Goal: Transaction & Acquisition: Obtain resource

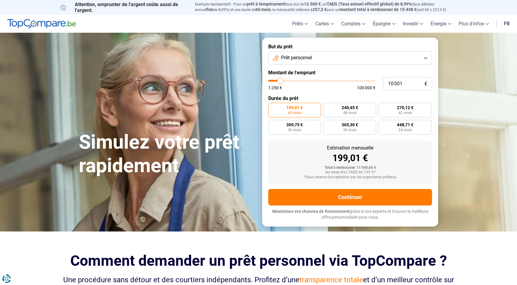
click at [424, 59] on button "Prêt personnel" at bounding box center [350, 57] width 164 height 13
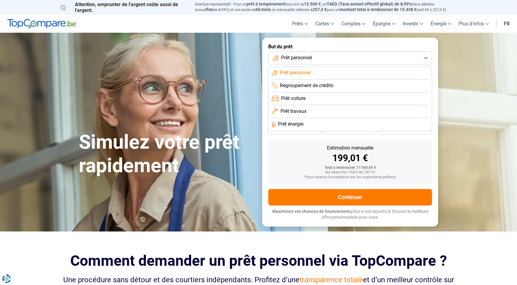
click at [376, 73] on li "Prêt personnel" at bounding box center [350, 73] width 157 height 13
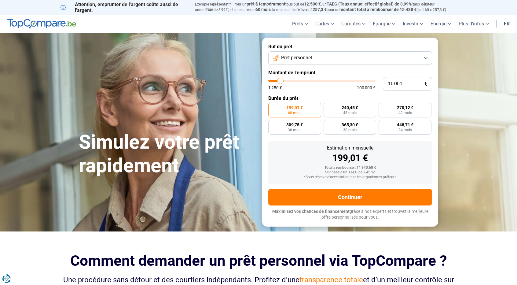
type input "36 250"
type input "36250"
click at [307, 80] on input "range" at bounding box center [321, 81] width 107 height 2
radio input "false"
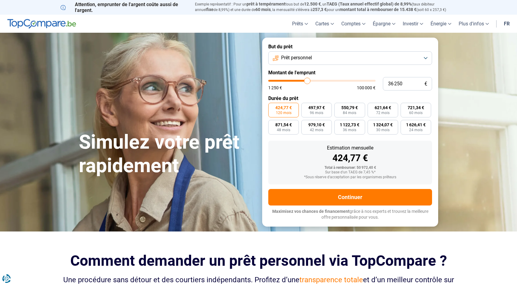
type input "42 750"
type input "42750"
click at [314, 81] on input "range" at bounding box center [321, 81] width 107 height 2
type input "12 750"
type input "12750"
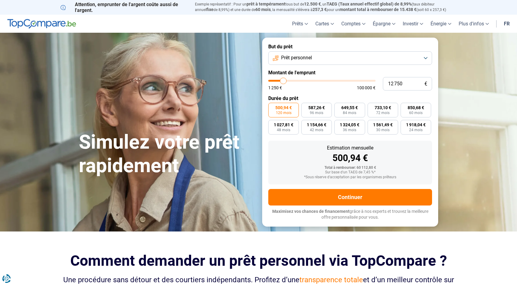
click at [283, 81] on input "range" at bounding box center [321, 81] width 107 height 2
radio input "true"
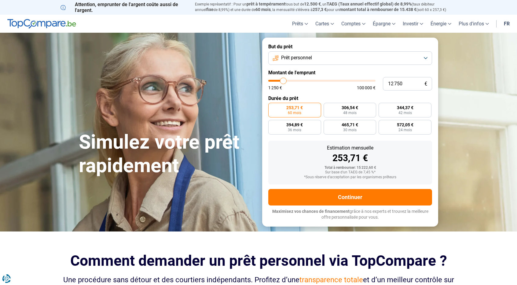
type input "3 750"
type input "3750"
click at [274, 80] on input "range" at bounding box center [321, 81] width 107 height 2
radio input "true"
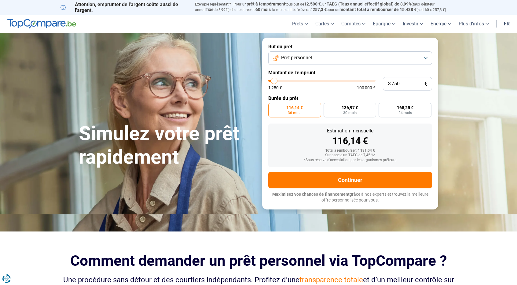
type input "8 750"
type input "8750"
click at [279, 80] on input "range" at bounding box center [321, 81] width 107 height 2
radio input "false"
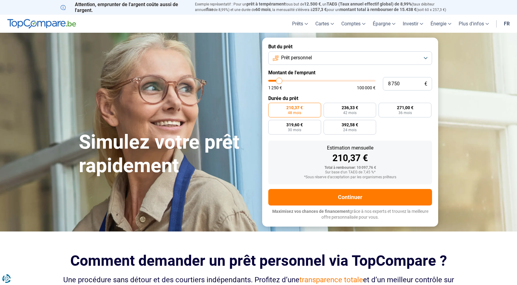
type input "12 750"
type input "12750"
click at [283, 81] on input "range" at bounding box center [321, 81] width 107 height 2
radio input "false"
type input "6 750"
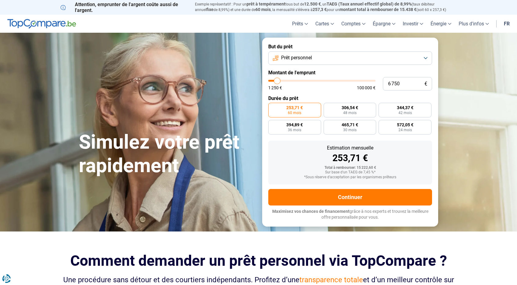
type input "6750"
click at [277, 81] on input "range" at bounding box center [321, 81] width 107 height 2
radio input "true"
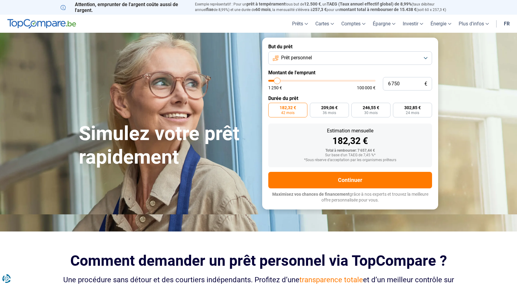
click at [274, 81] on input "range" at bounding box center [321, 81] width 107 height 2
type input "2 750"
type input "2750"
click at [273, 81] on input "range" at bounding box center [321, 81] width 107 height 2
radio input "true"
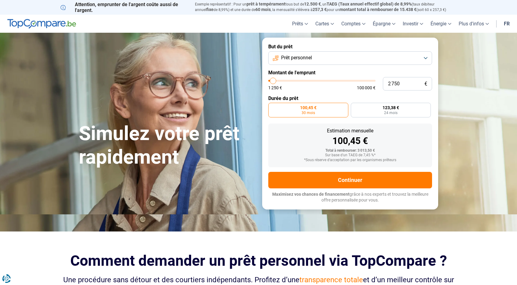
click at [276, 80] on input "range" at bounding box center [321, 81] width 107 height 2
click at [275, 80] on input "range" at bounding box center [321, 81] width 107 height 2
type input "6 750"
type input "6750"
click at [277, 81] on input "range" at bounding box center [321, 81] width 107 height 2
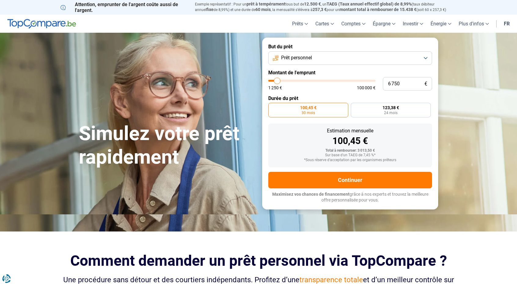
radio input "false"
click at [274, 81] on input "range" at bounding box center [321, 81] width 107 height 2
type input "3 250"
type input "3250"
type input "2 750"
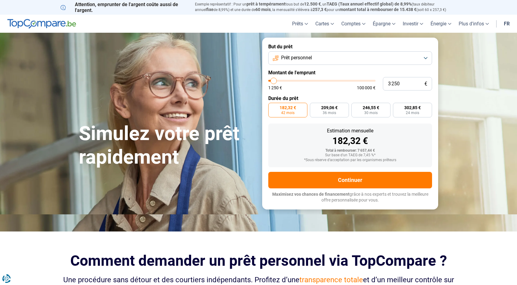
type input "2750"
type input "2 500"
type input "2500"
type input "2 250"
type input "2250"
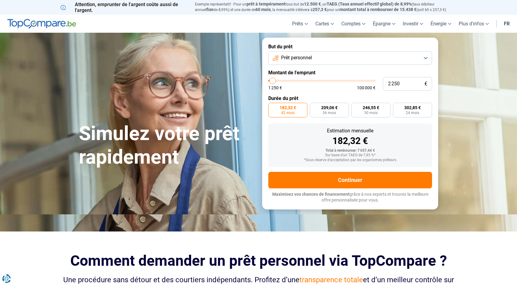
type input "2 000"
type input "2000"
type input "1 750"
type input "1750"
type input "1 500"
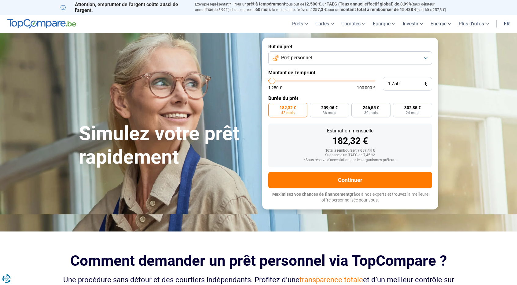
type input "1500"
type input "1 250"
type input "1250"
type input "1 500"
type input "1500"
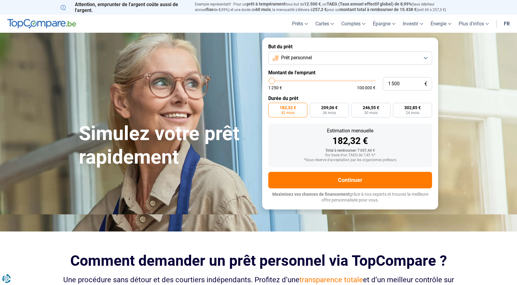
type input "1 750"
type input "1750"
type input "2 250"
type input "2250"
type input "2 500"
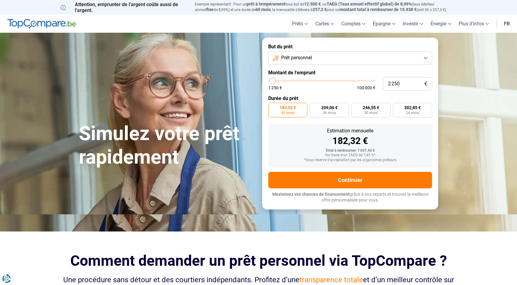
type input "2500"
type input "2 750"
type input "2750"
type input "3 000"
type input "3000"
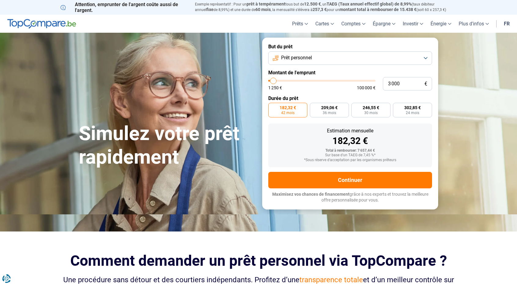
type input "3 250"
type input "3250"
type input "3 500"
type input "3500"
type input "3 750"
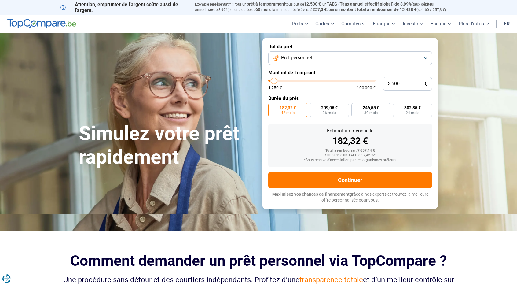
type input "3750"
type input "4 000"
type input "4000"
type input "4 250"
type input "4250"
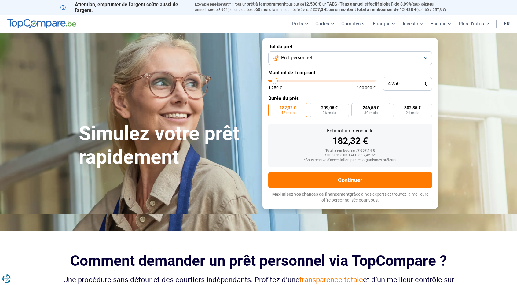
type input "4 500"
type input "4500"
type input "4 750"
type input "4750"
type input "5 000"
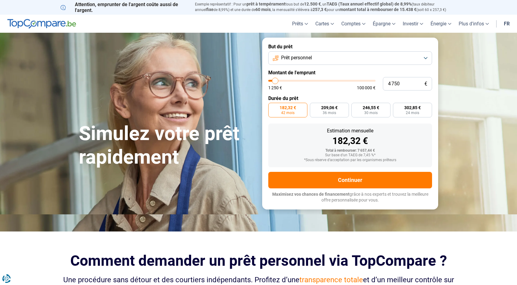
type input "5000"
type input "5 250"
type input "5250"
type input "5 750"
type input "5750"
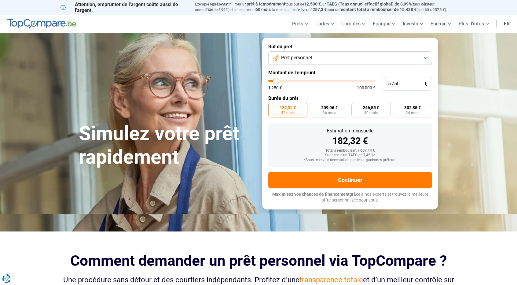
type input "5 500"
type input "5500"
type input "5 250"
type input "5250"
type input "5 000"
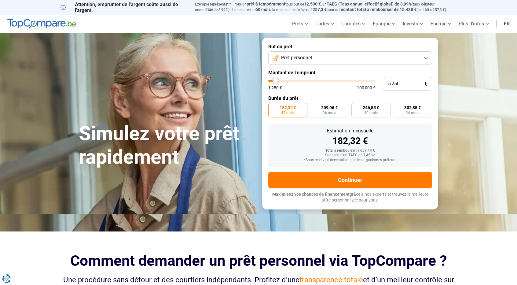
type input "5000"
type input "4 750"
type input "4750"
type input "4 500"
type input "4500"
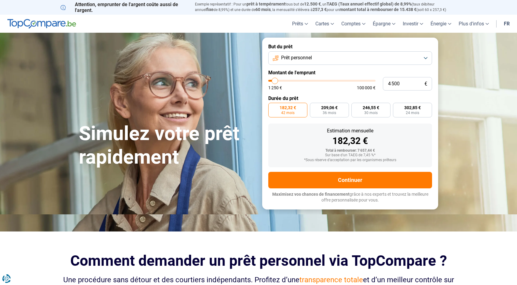
type input "4 750"
type input "4750"
type input "5 000"
type input "5000"
type input "5 250"
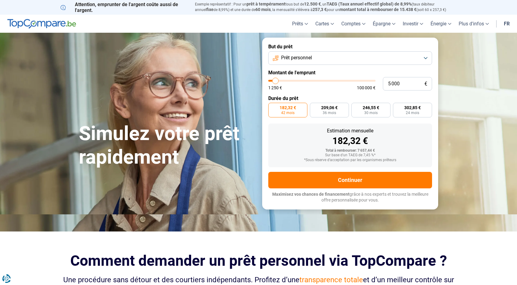
type input "5250"
type input "5 500"
type input "5500"
type input "5 250"
type input "5250"
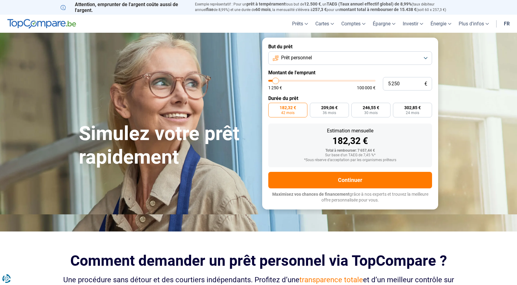
type input "5 000"
type input "5000"
type input "4 750"
type input "4750"
type input "4 500"
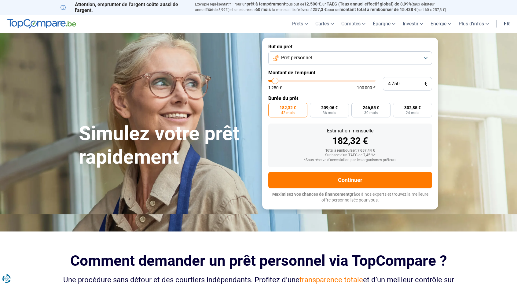
type input "4500"
type input "4 250"
type input "4250"
type input "4 000"
type input "4000"
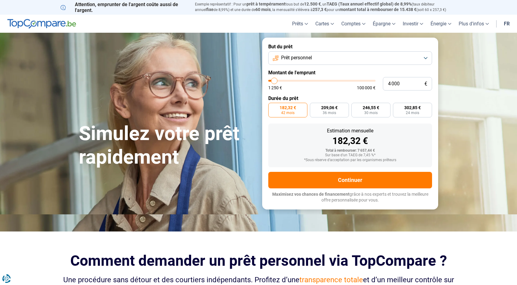
type input "3 750"
type input "3750"
type input "4 000"
type input "4000"
type input "4 250"
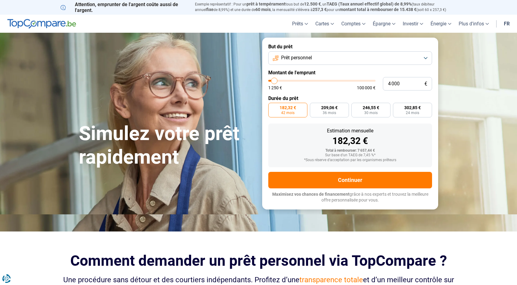
type input "4250"
type input "4 500"
type input "4500"
type input "4 750"
type input "4750"
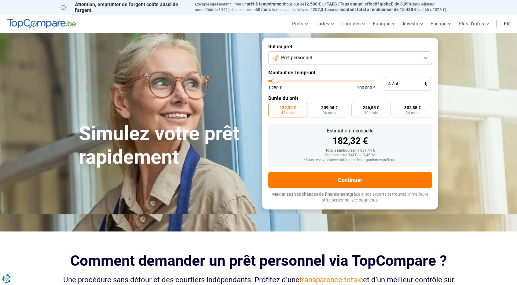
type input "5 000"
type input "5000"
type input "5 250"
type input "5250"
type input "5 000"
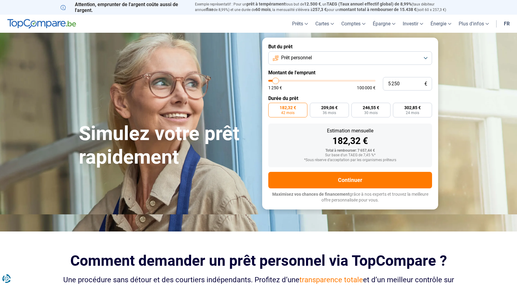
type input "5000"
type input "4 750"
type input "4750"
type input "5 000"
type input "5000"
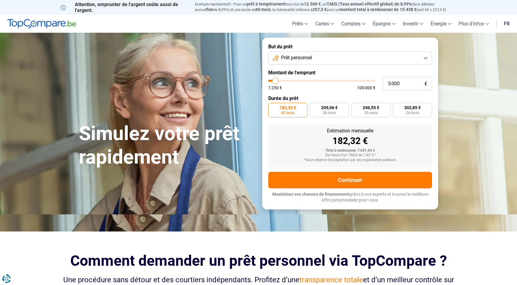
type input "5 250"
type input "5250"
type input "5 000"
type input "4750"
click at [275, 82] on input "range" at bounding box center [321, 81] width 107 height 2
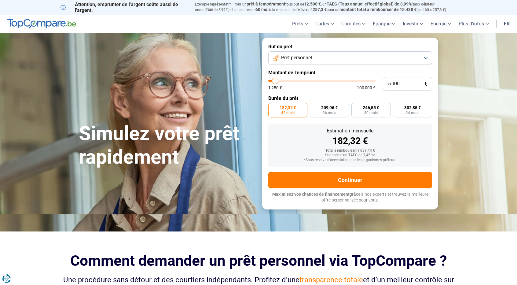
type input "4 750"
radio input "true"
click at [277, 82] on input "range" at bounding box center [321, 81] width 107 height 2
click at [399, 83] on input "4 750" at bounding box center [407, 83] width 49 height 13
type input "475"
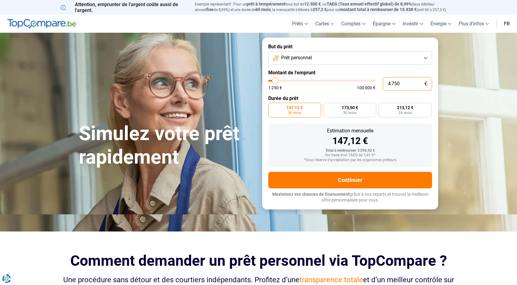
type input "1250"
type input "47"
type input "1250"
type input "4"
type input "1250"
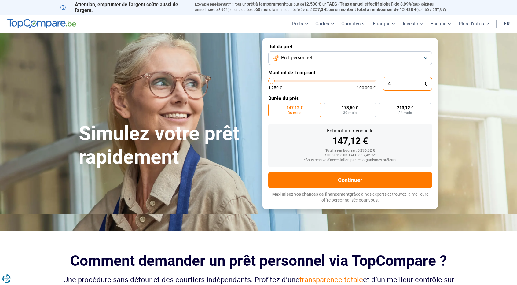
type input "0"
type input "1250"
type input "1 250"
type input "1250"
radio input "true"
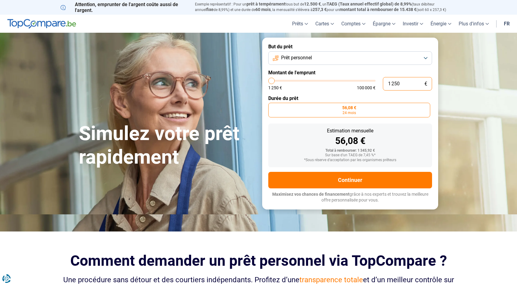
type input "12 505"
type input "12500"
type input "125 050"
type input "100000"
type input "12 505"
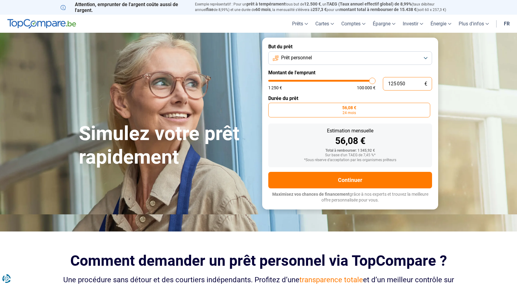
type input "12500"
type input "1 250"
type input "1250"
type input "125"
type input "1250"
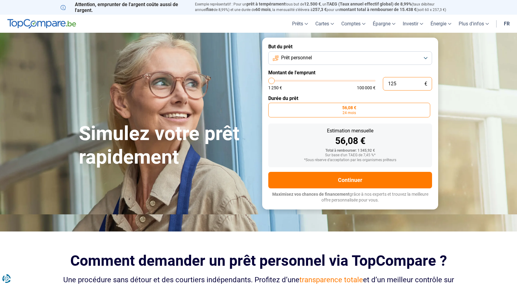
type input "12"
type input "1250"
type input "1"
type input "1250"
type input "0"
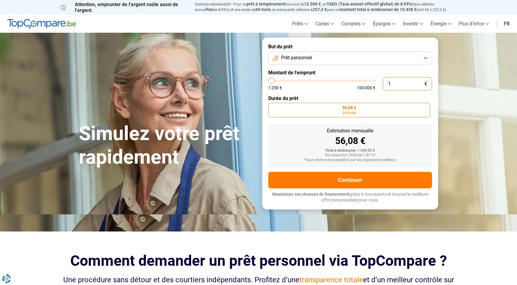
type input "1250"
type input "1 250"
type input "1250"
type input "12 505"
type input "12500"
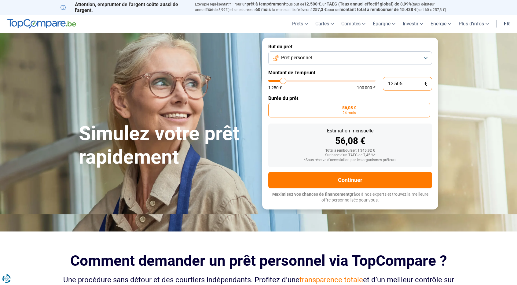
type input "125 050"
type input "100000"
type input "12 505"
type input "12500"
type input "1 250"
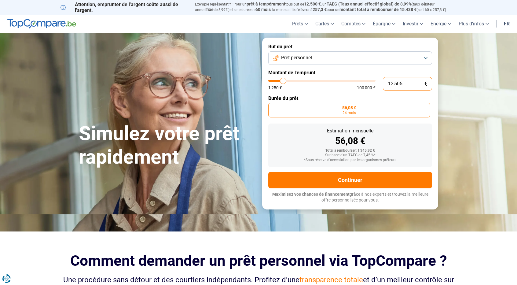
type input "1250"
type input "125"
type input "1250"
type input "12"
type input "1250"
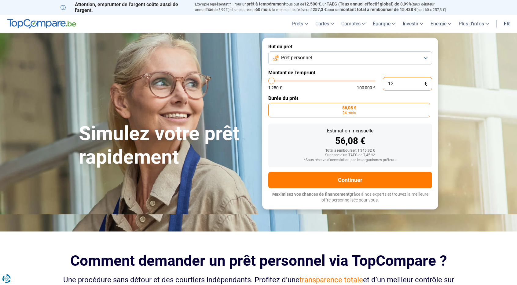
type input "1"
type input "1250"
type input "0"
type input "1250"
type input "5"
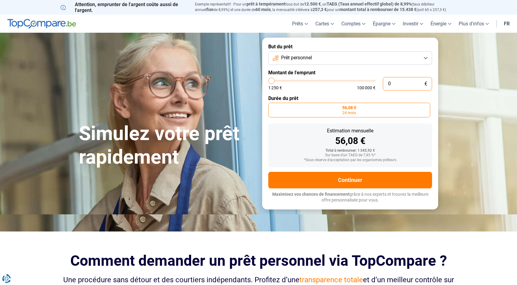
type input "1250"
type input "50"
type input "1250"
type input "500"
type input "1250"
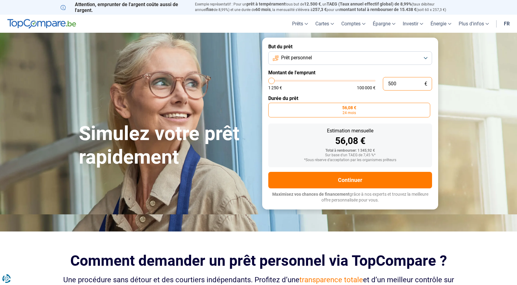
type input "5 000"
type input "5000"
radio input "false"
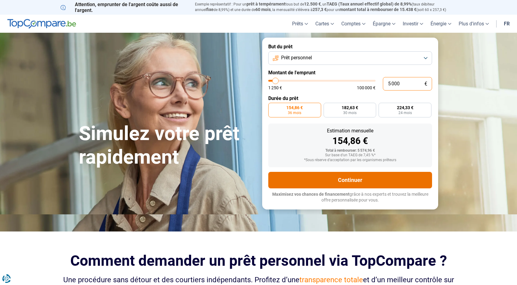
type input "5 000"
click at [376, 175] on button "Continuer" at bounding box center [350, 180] width 164 height 16
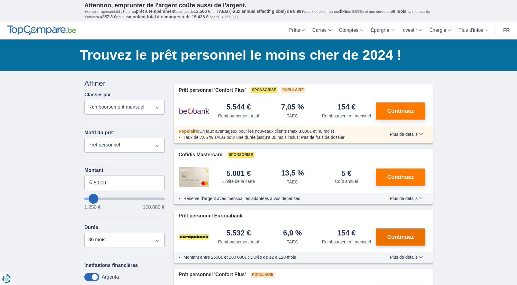
click at [401, 235] on span "Continuez" at bounding box center [400, 236] width 27 height 5
